Goal: Check status: Check status

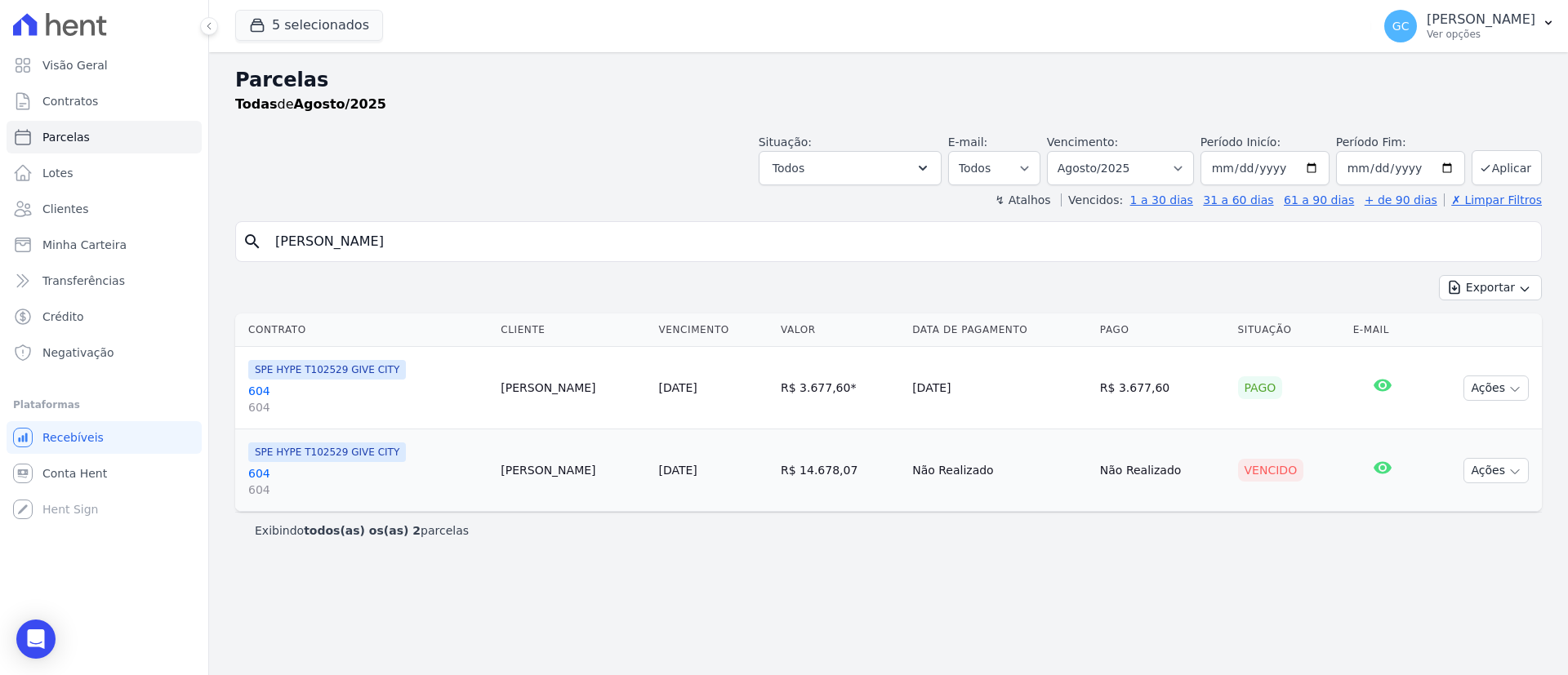
select select
click at [99, 141] on link "Parcelas" at bounding box center [104, 137] width 195 height 33
select select
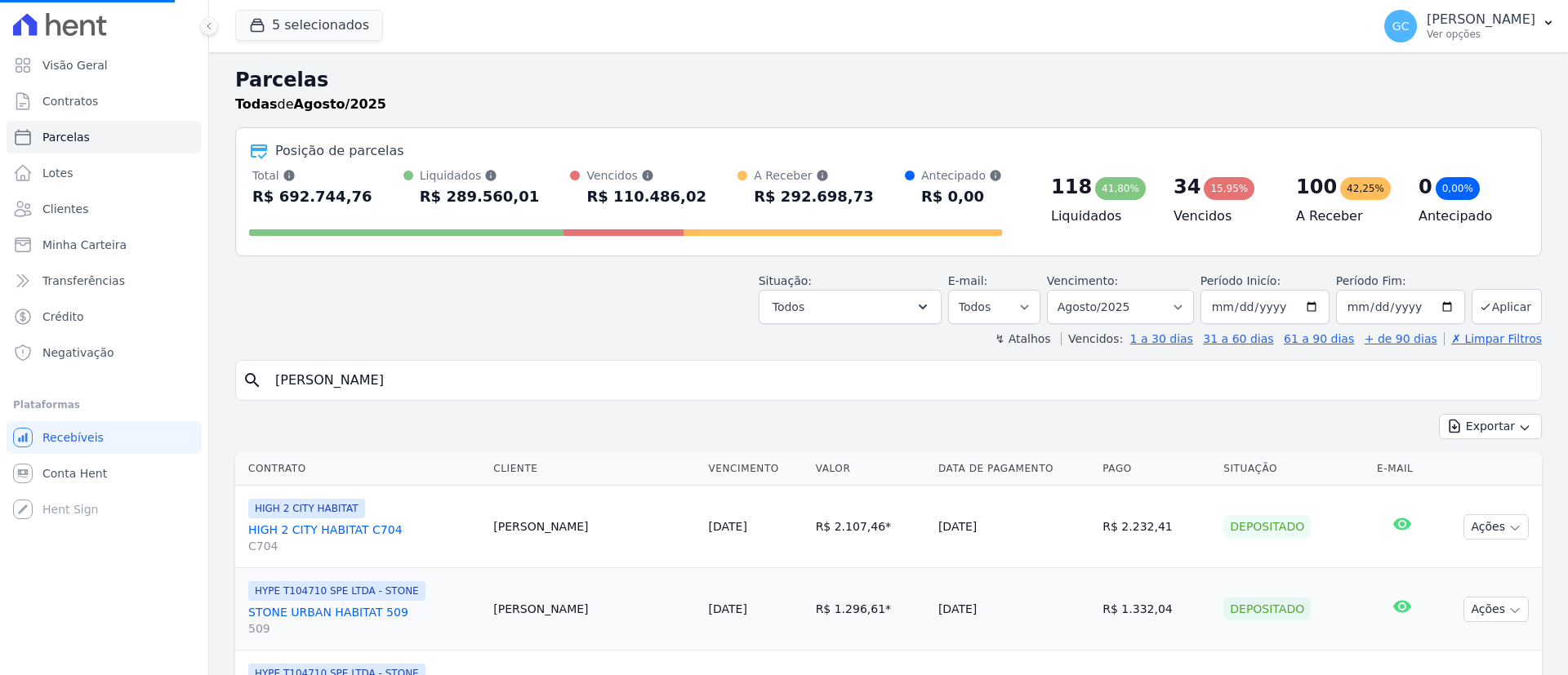
select select
click at [423, 372] on input "search" at bounding box center [899, 380] width 1269 height 33
paste input "[PERSON_NAME] da [PERSON_NAME]"
type input "[PERSON_NAME] da [PERSON_NAME]"
select select
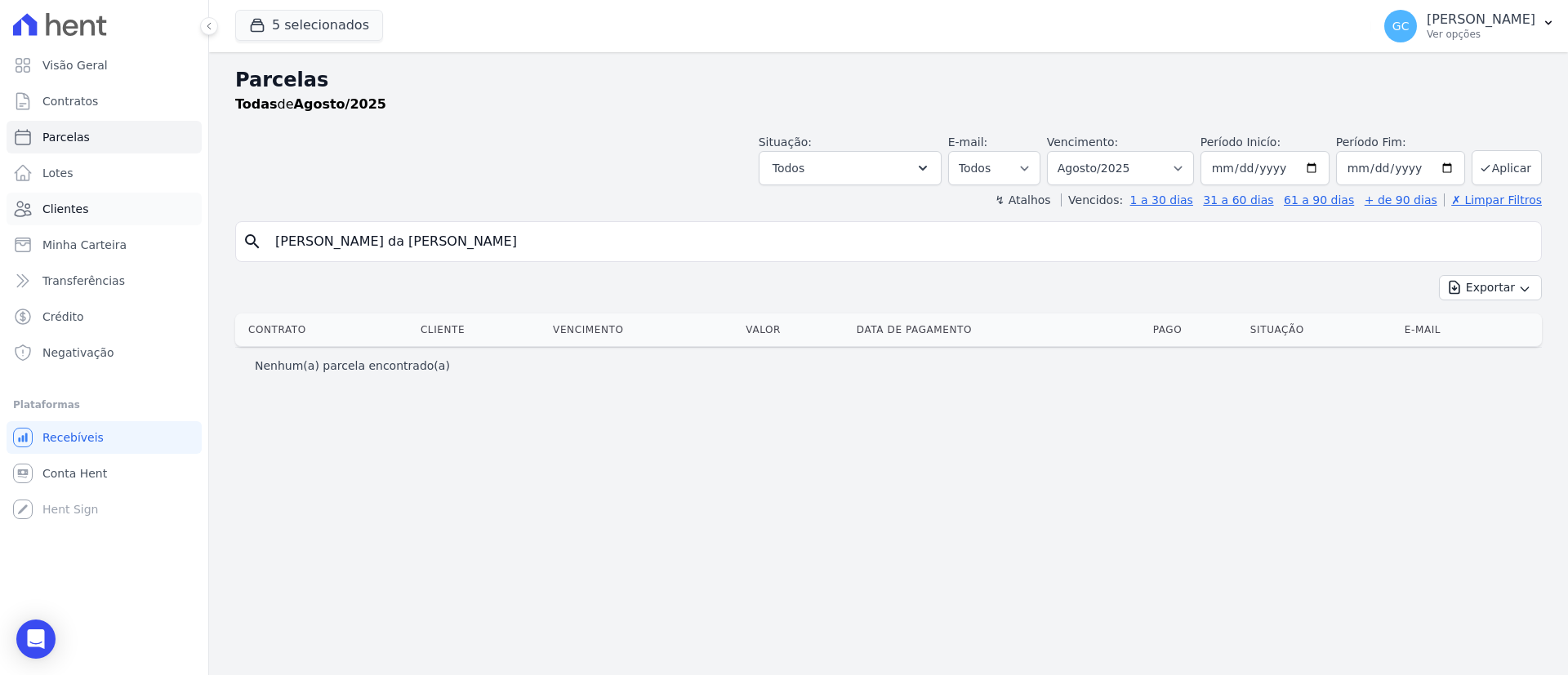
click at [115, 207] on link "Clientes" at bounding box center [104, 208] width 195 height 33
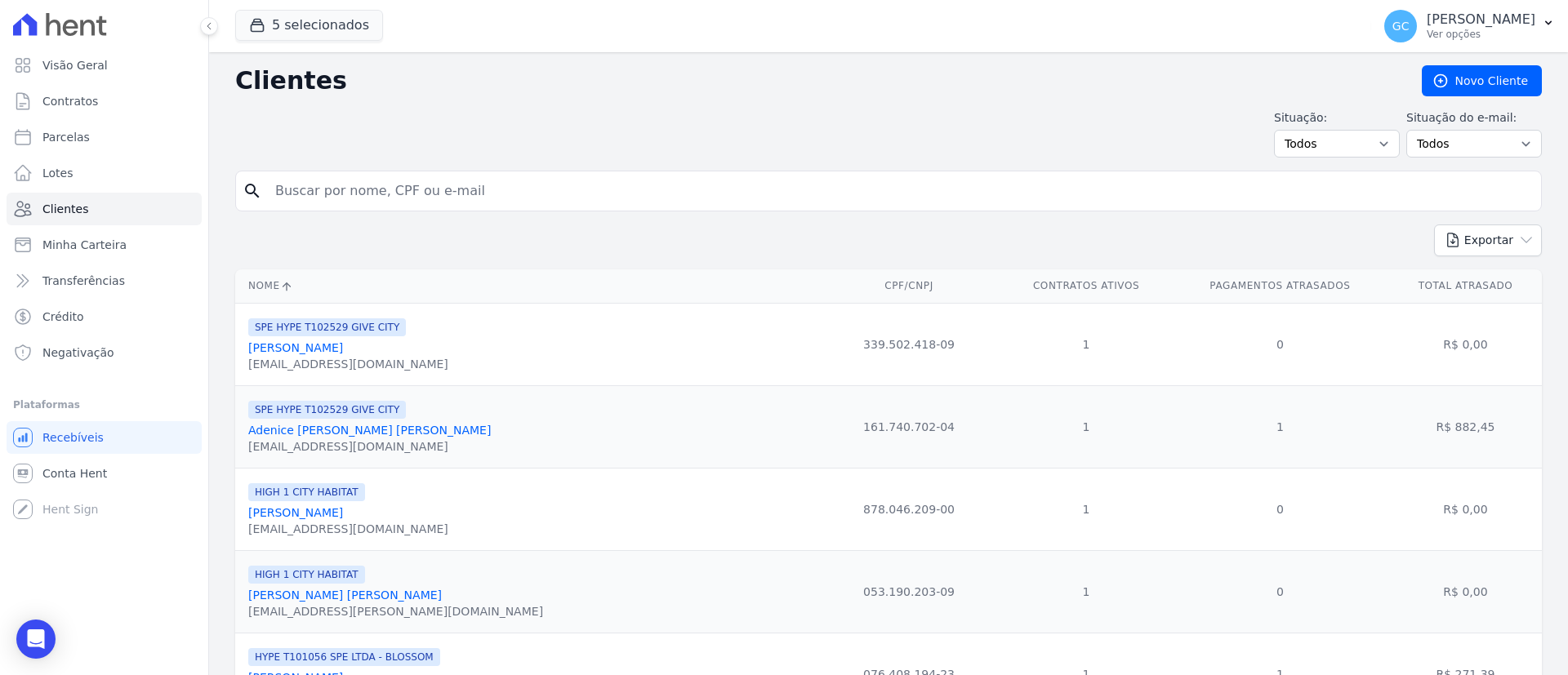
click at [542, 197] on input "search" at bounding box center [899, 191] width 1269 height 33
paste input "[PERSON_NAME] da [PERSON_NAME]"
type input "[PERSON_NAME] da [PERSON_NAME]"
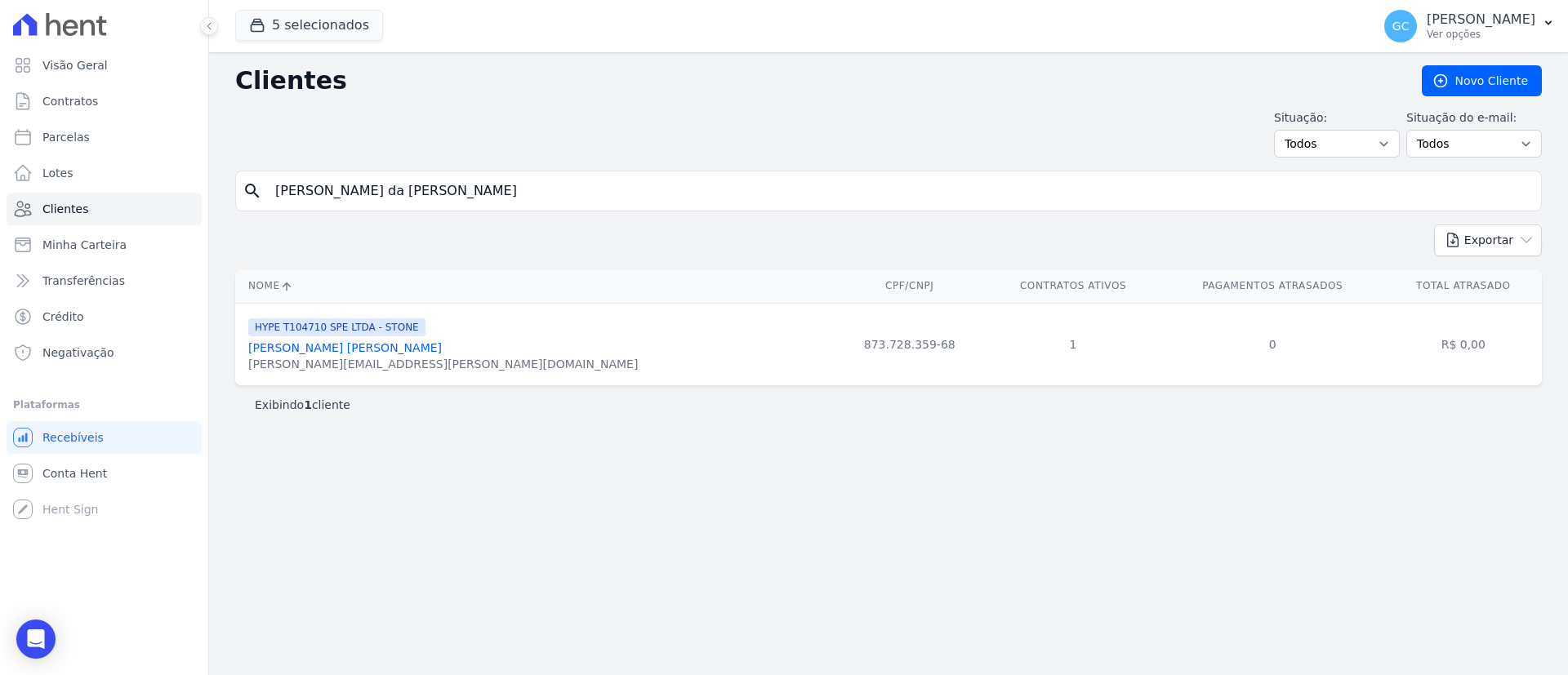
click at [328, 345] on link "[PERSON_NAME] [PERSON_NAME]" at bounding box center [345, 347] width 193 height 13
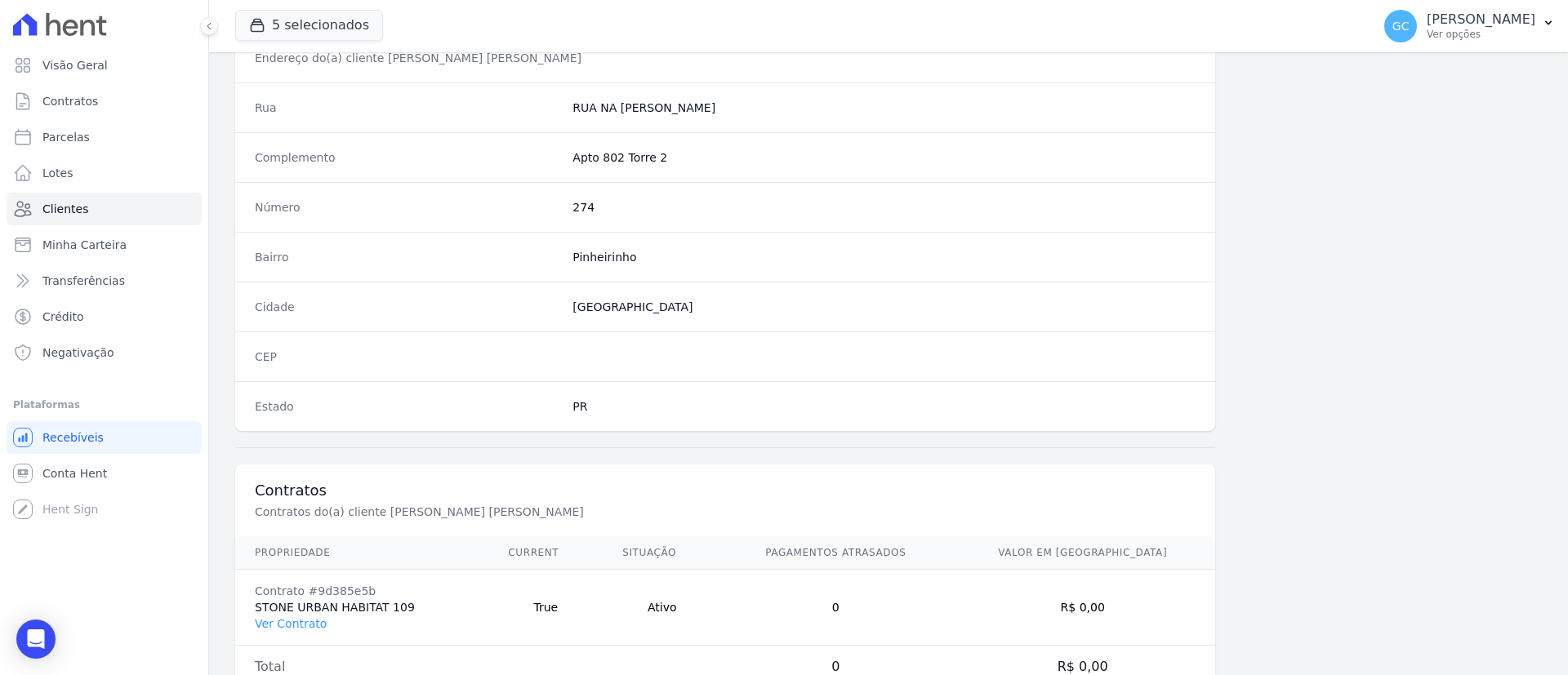
scroll to position [852, 0]
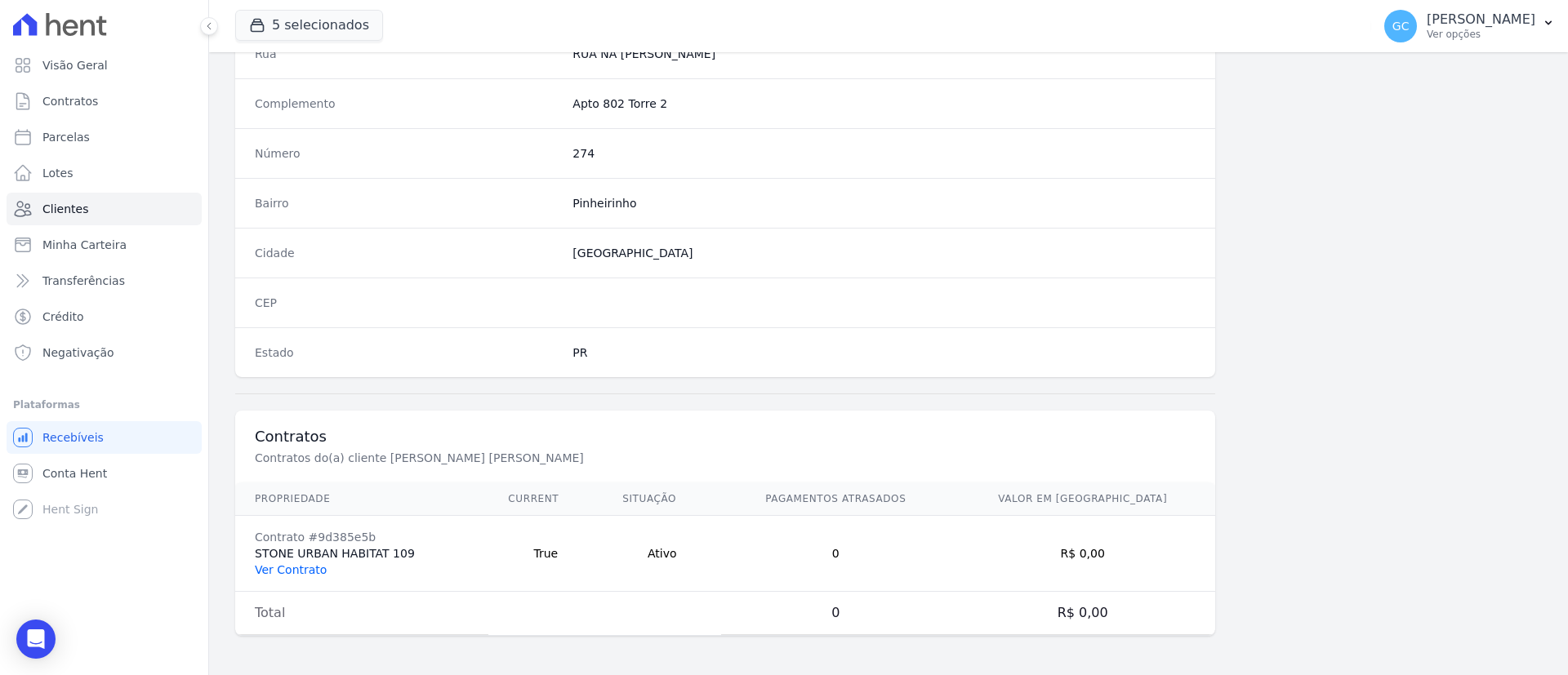
click at [305, 569] on link "Ver Contrato" at bounding box center [290, 569] width 72 height 13
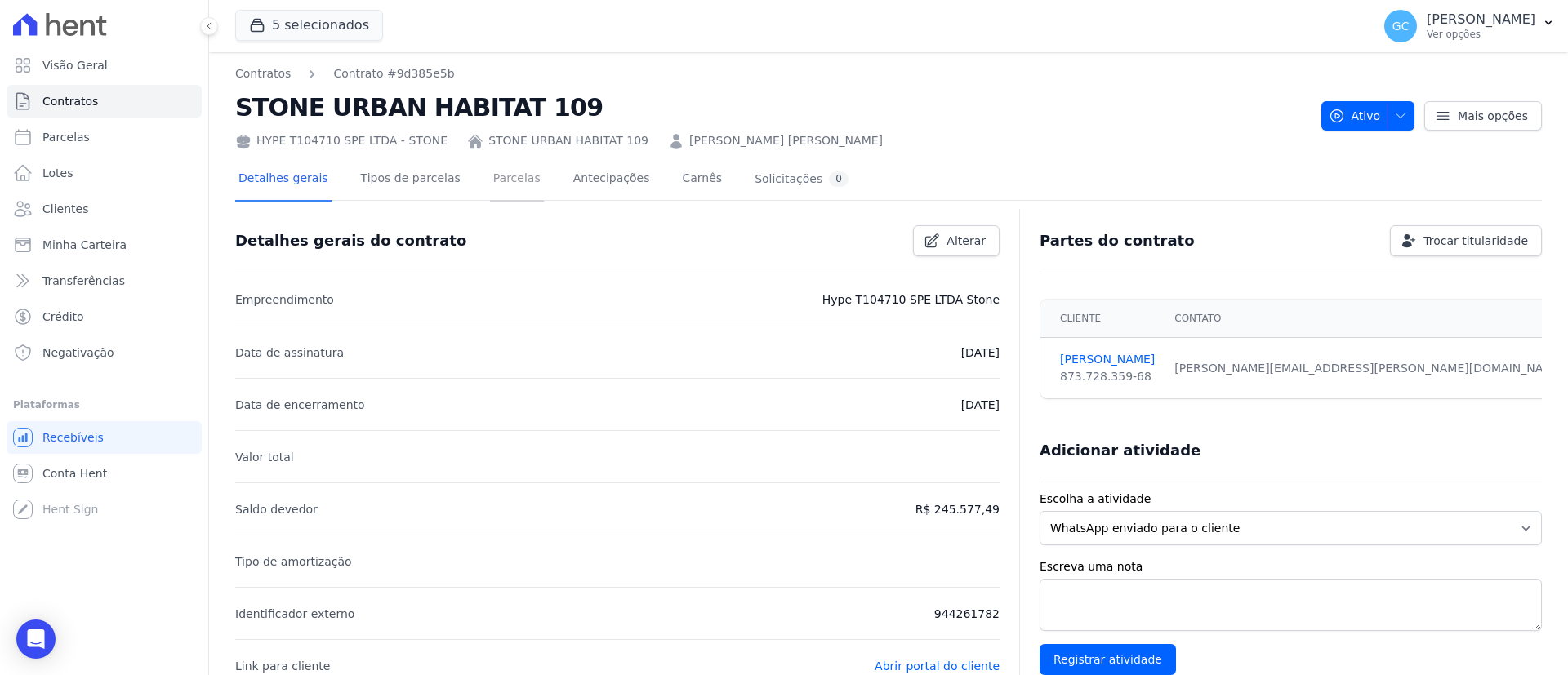
click at [505, 180] on link "Parcelas" at bounding box center [517, 180] width 54 height 43
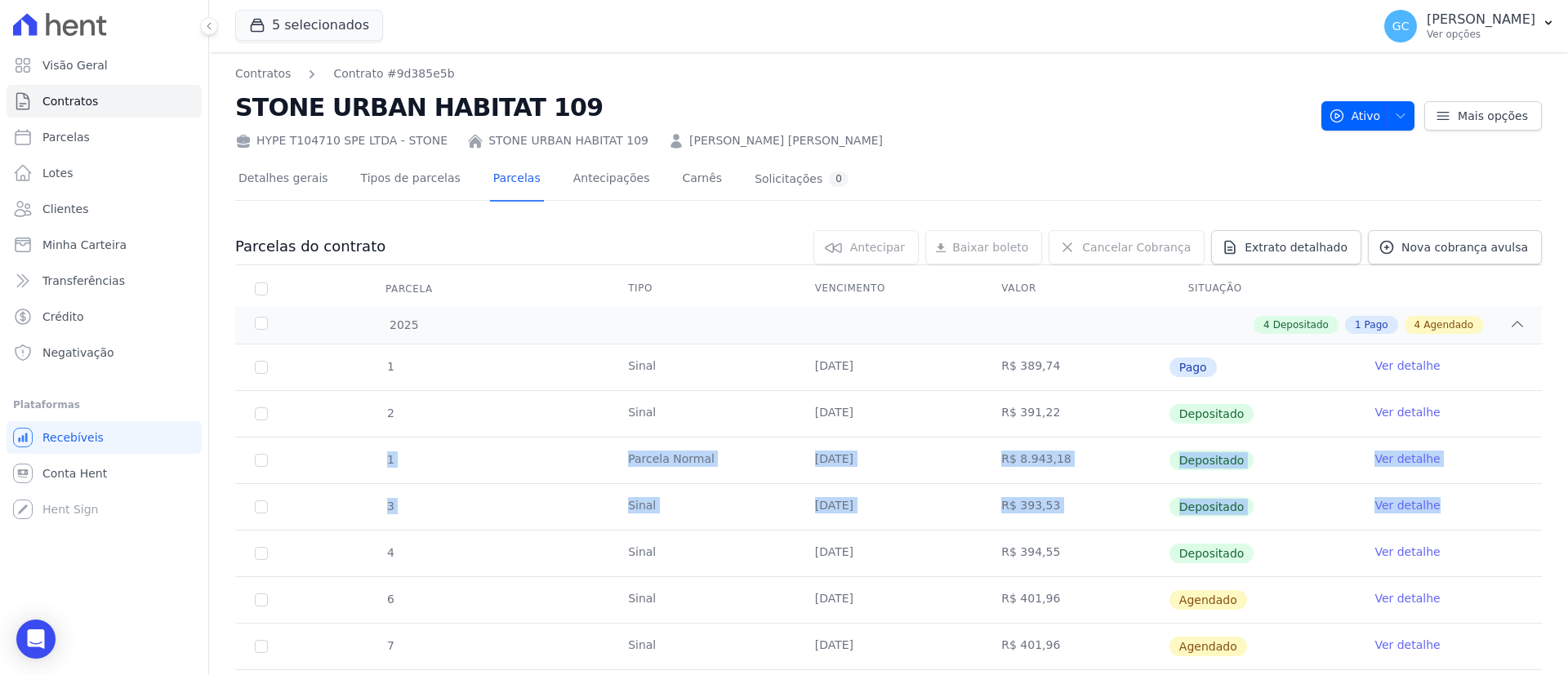
drag, startPoint x: 1460, startPoint y: 498, endPoint x: 358, endPoint y: 441, distance: 1103.5
click at [358, 441] on tbody "1 [GEOGRAPHIC_DATA] [DATE] R$ 389,74 Pago Ver detalhe 2 [GEOGRAPHIC_DATA] [DATE…" at bounding box center [887, 553] width 1306 height 418
click at [888, 516] on td "[DATE]" at bounding box center [888, 506] width 187 height 46
click at [881, 495] on td "[DATE]" at bounding box center [888, 506] width 187 height 46
